Goal: Task Accomplishment & Management: Manage account settings

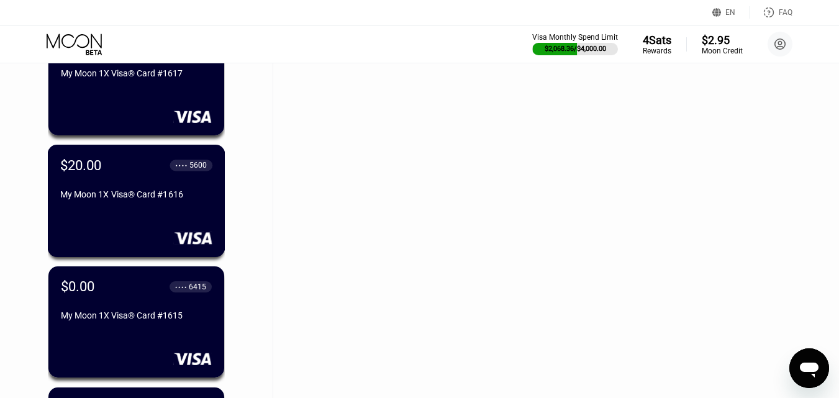
click at [143, 220] on div "$20.00 ● ● ● ● 5600 My Moon 1X Visa® Card #1616" at bounding box center [137, 201] width 178 height 112
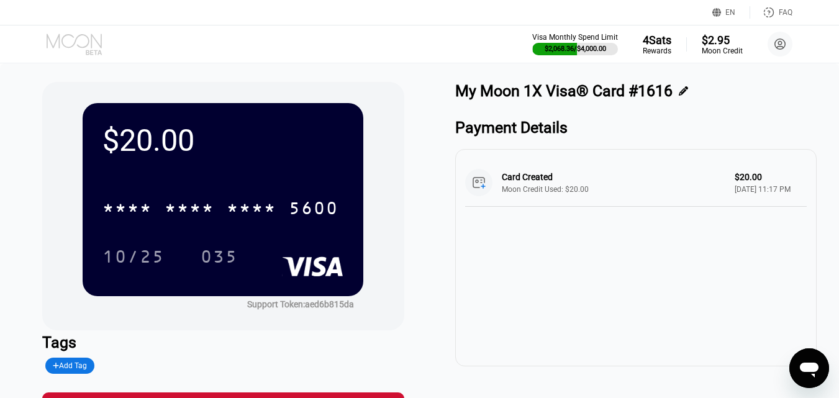
click at [70, 39] on icon at bounding box center [76, 45] width 58 height 22
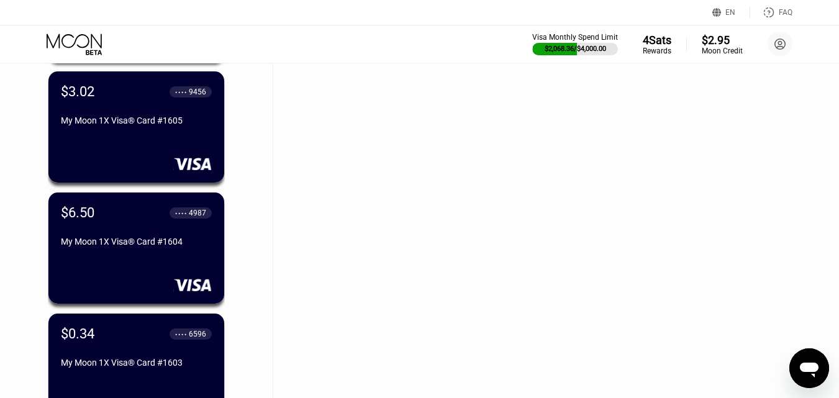
scroll to position [14244, 0]
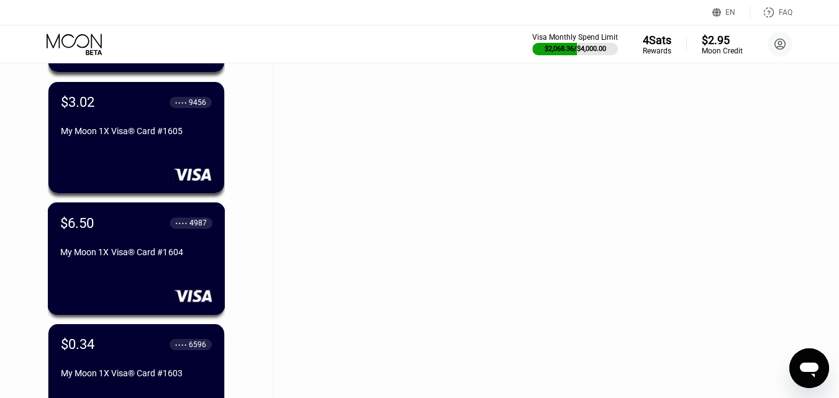
click at [175, 257] on div "My Moon 1X Visa® Card #1604" at bounding box center [136, 252] width 152 height 10
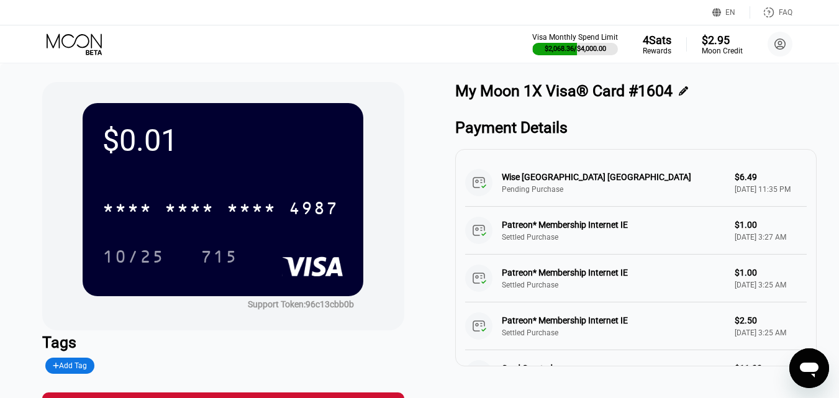
click at [68, 46] on icon at bounding box center [76, 45] width 58 height 22
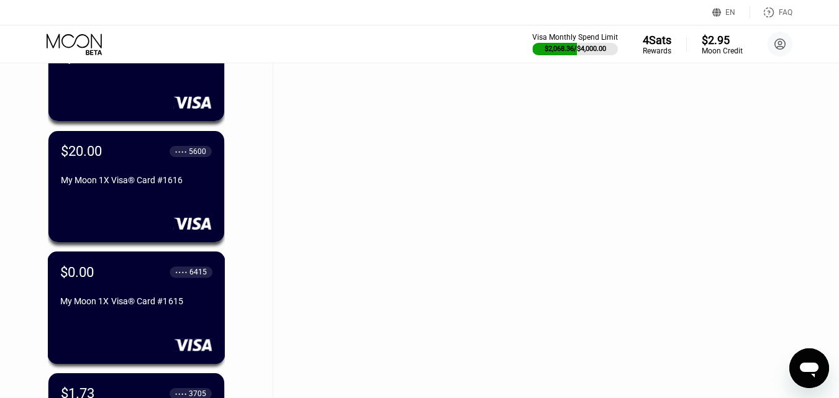
scroll to position [12794, 0]
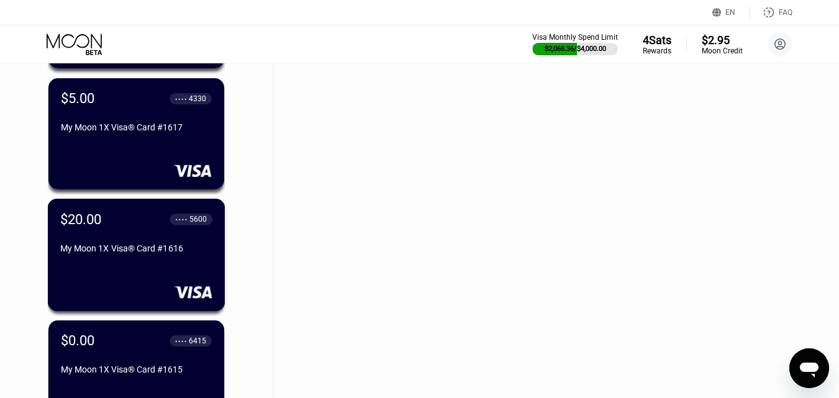
click at [183, 248] on div "My Moon 1X Visa® Card #1616" at bounding box center [136, 248] width 152 height 10
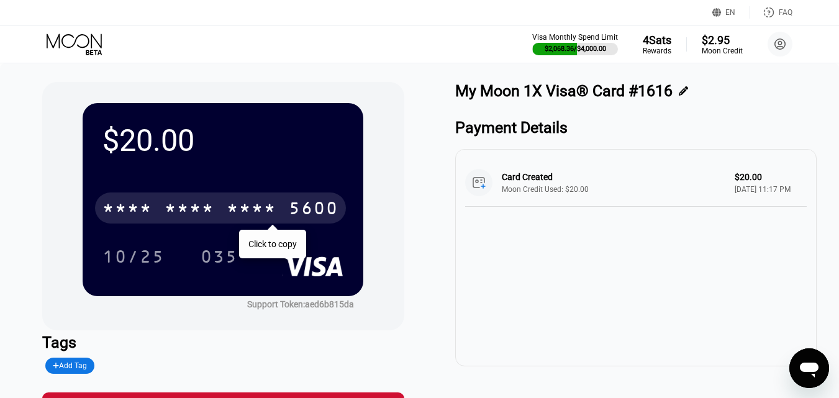
drag, startPoint x: 260, startPoint y: 206, endPoint x: 298, endPoint y: 1, distance: 208.4
click at [255, 204] on div "* * * *" at bounding box center [252, 210] width 50 height 20
click at [84, 42] on icon at bounding box center [76, 45] width 58 height 22
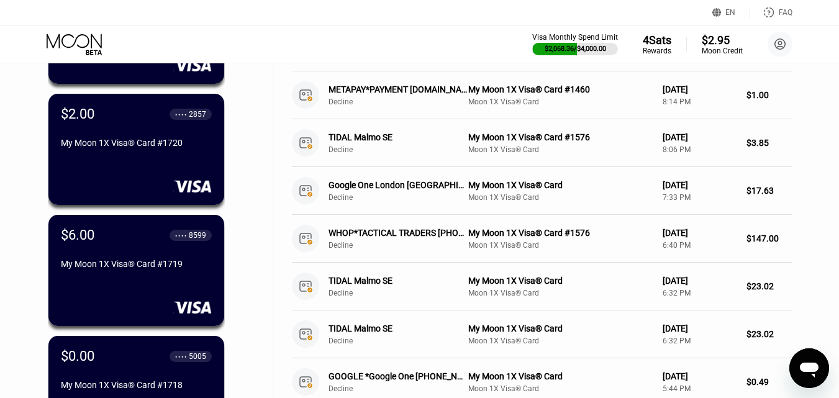
scroll to position [994, 0]
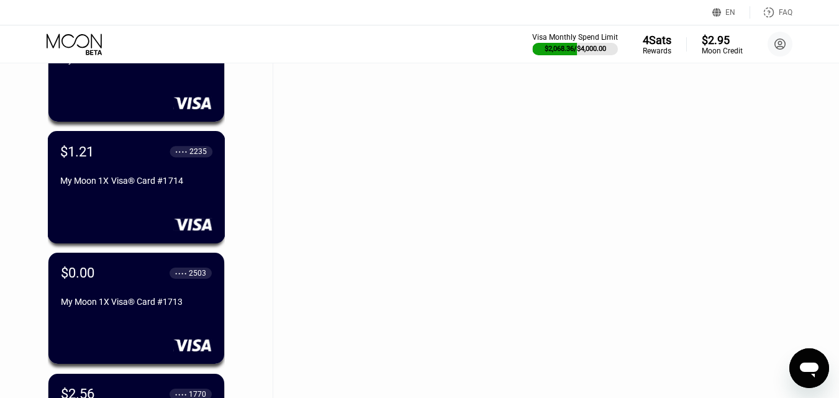
click at [154, 204] on div "$1.21 ● ● ● ● 2235 My Moon 1X Visa® Card #1714" at bounding box center [137, 187] width 178 height 112
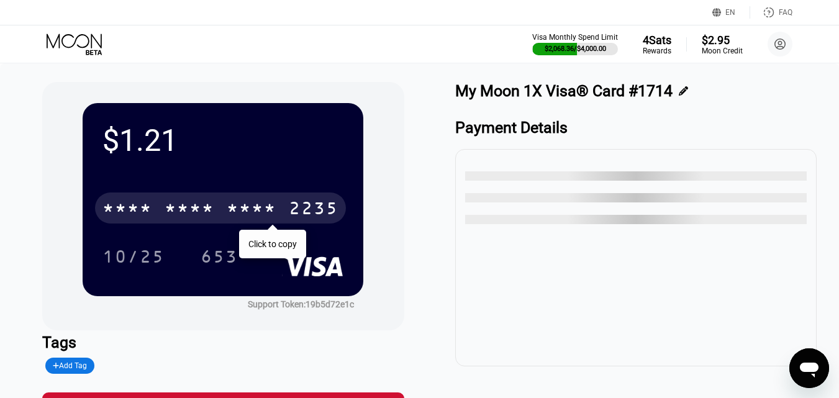
click at [234, 212] on div "* * * *" at bounding box center [252, 210] width 50 height 20
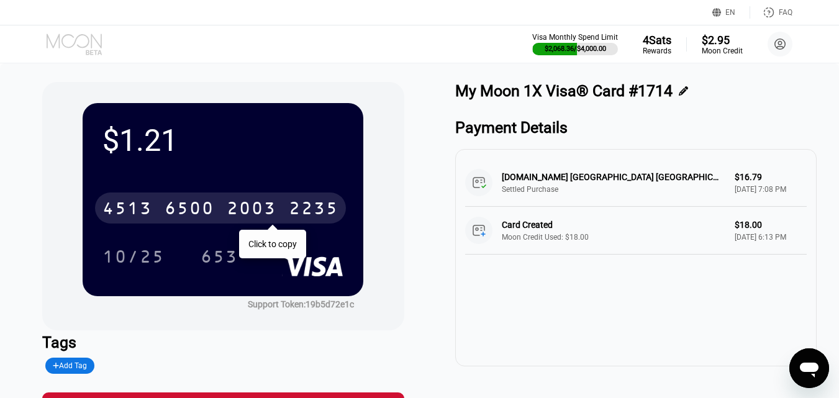
click at [88, 39] on icon at bounding box center [74, 41] width 55 height 14
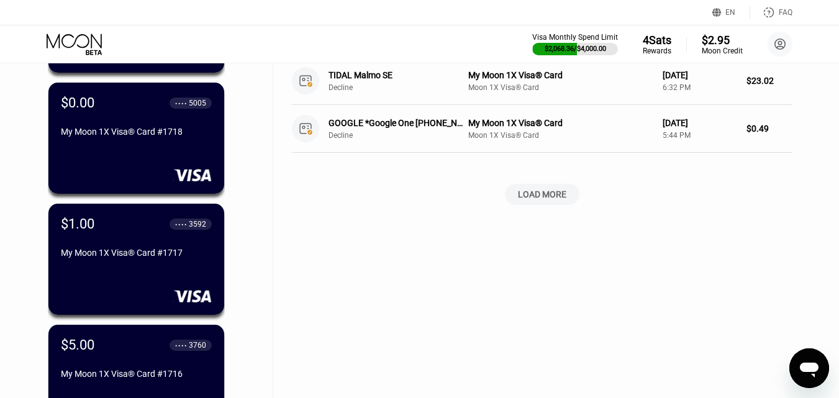
scroll to position [559, 0]
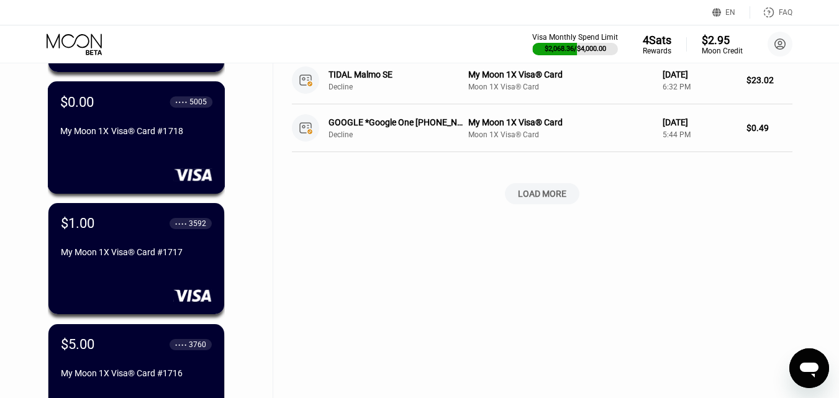
click at [158, 253] on div "My Moon 1X Visa® Card #1717" at bounding box center [136, 252] width 151 height 10
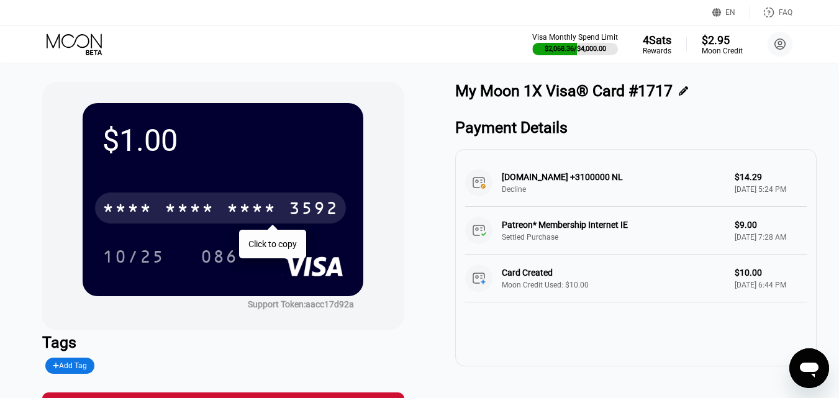
click at [193, 212] on div "* * * *" at bounding box center [190, 210] width 50 height 20
